Goal: Check status

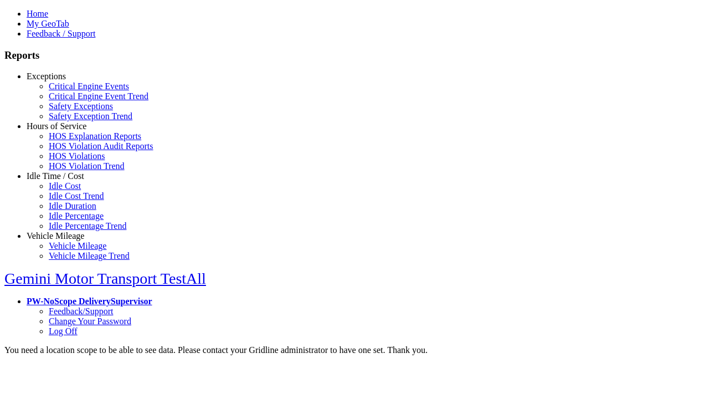
click at [64, 131] on link "Hours of Service" at bounding box center [57, 125] width 60 height 9
click at [72, 161] on link "HOS Violations" at bounding box center [77, 155] width 56 height 9
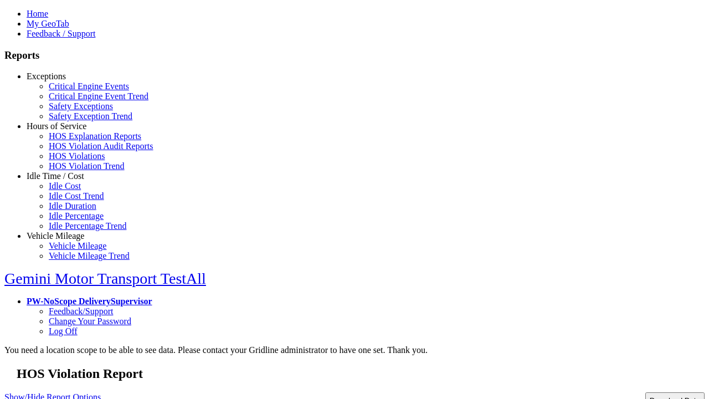
type input "**********"
